Goal: Information Seeking & Learning: Learn about a topic

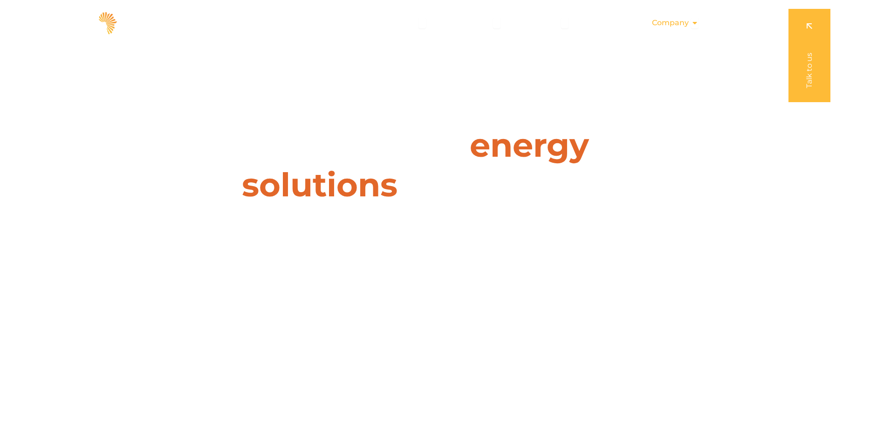
click at [675, 22] on span "Company" at bounding box center [670, 22] width 37 height 11
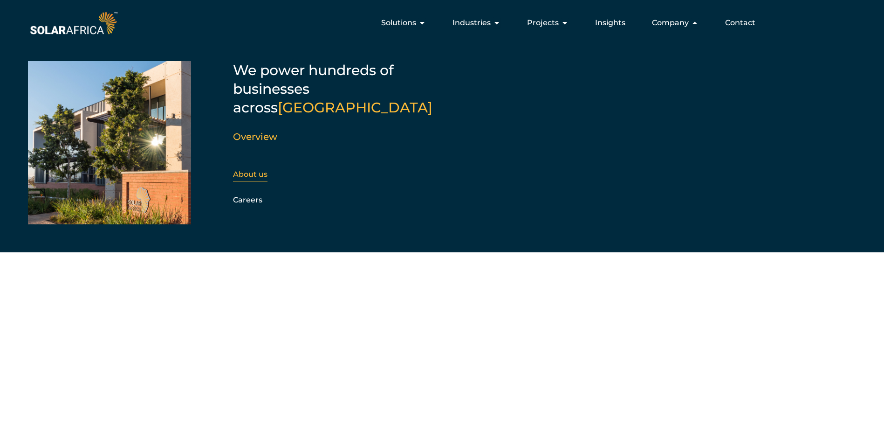
click at [256, 170] on link "About us" at bounding box center [250, 174] width 34 height 9
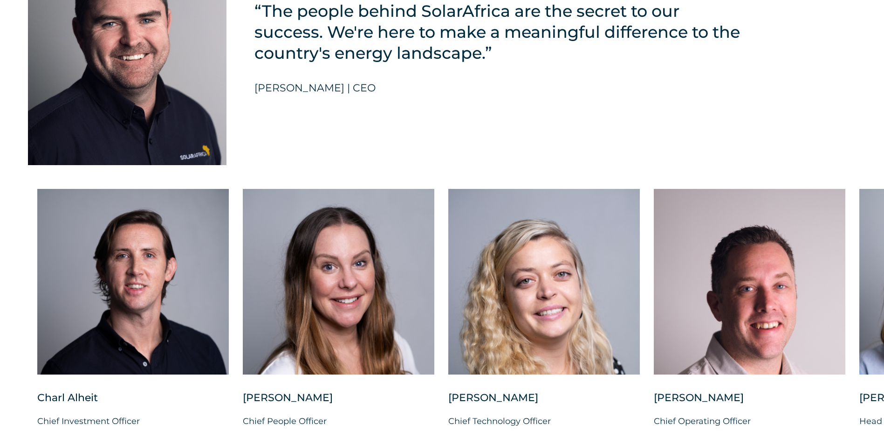
scroll to position [2423, 0]
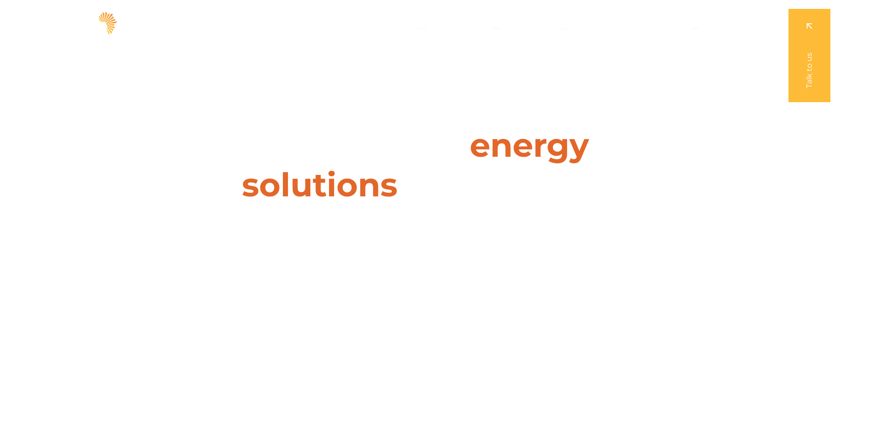
click at [120, 79] on div "Leaders in energy solutions for businesses " (Required) " indicates required fi…" at bounding box center [442, 215] width 884 height 431
